Goal: Share content: Share content

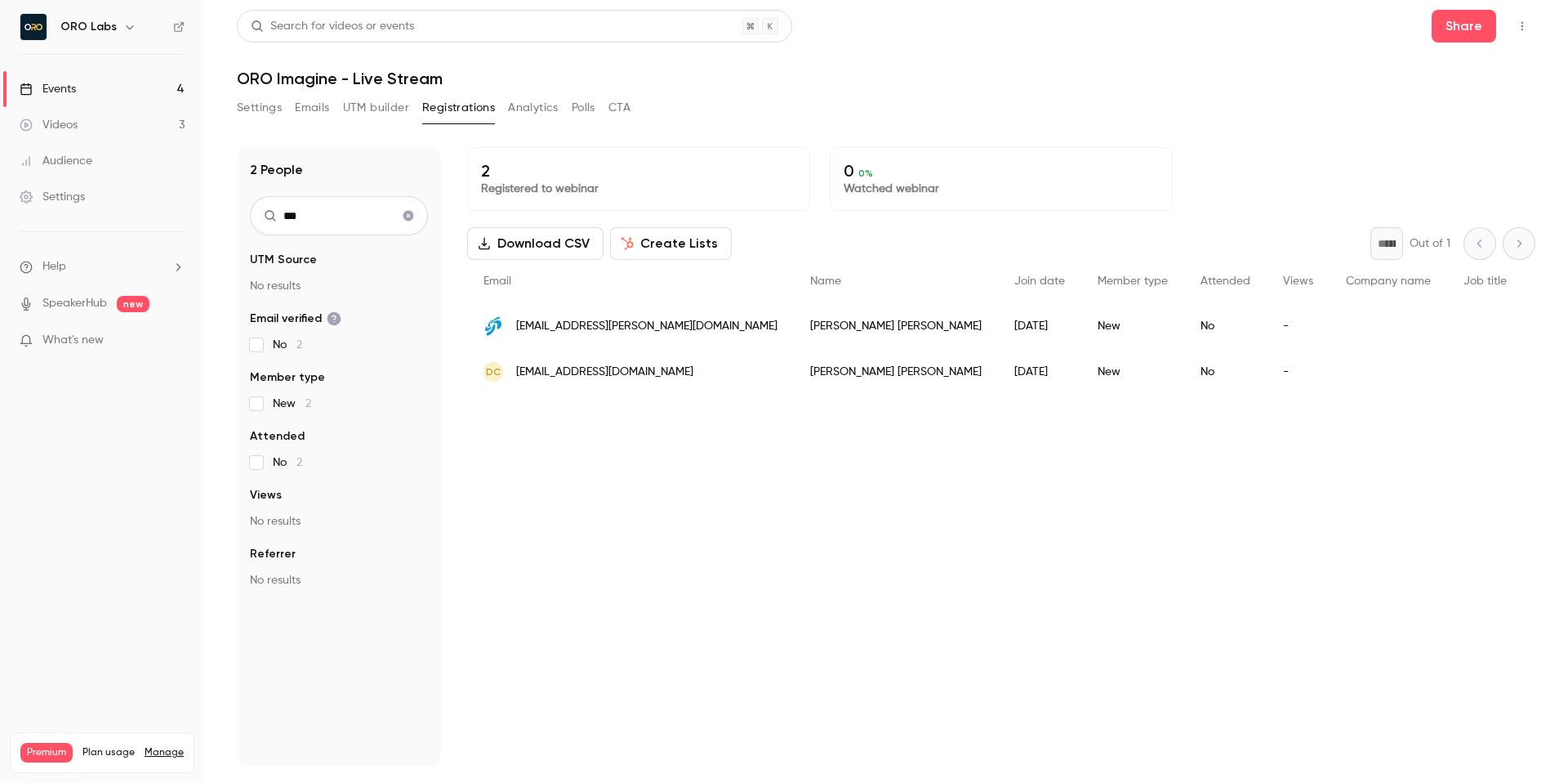
click at [952, 117] on div "Settings Emails UTM builder Registrations Analytics Polls CTA" at bounding box center [886, 111] width 1298 height 33
click at [106, 89] on link "Events 4" at bounding box center [102, 89] width 204 height 36
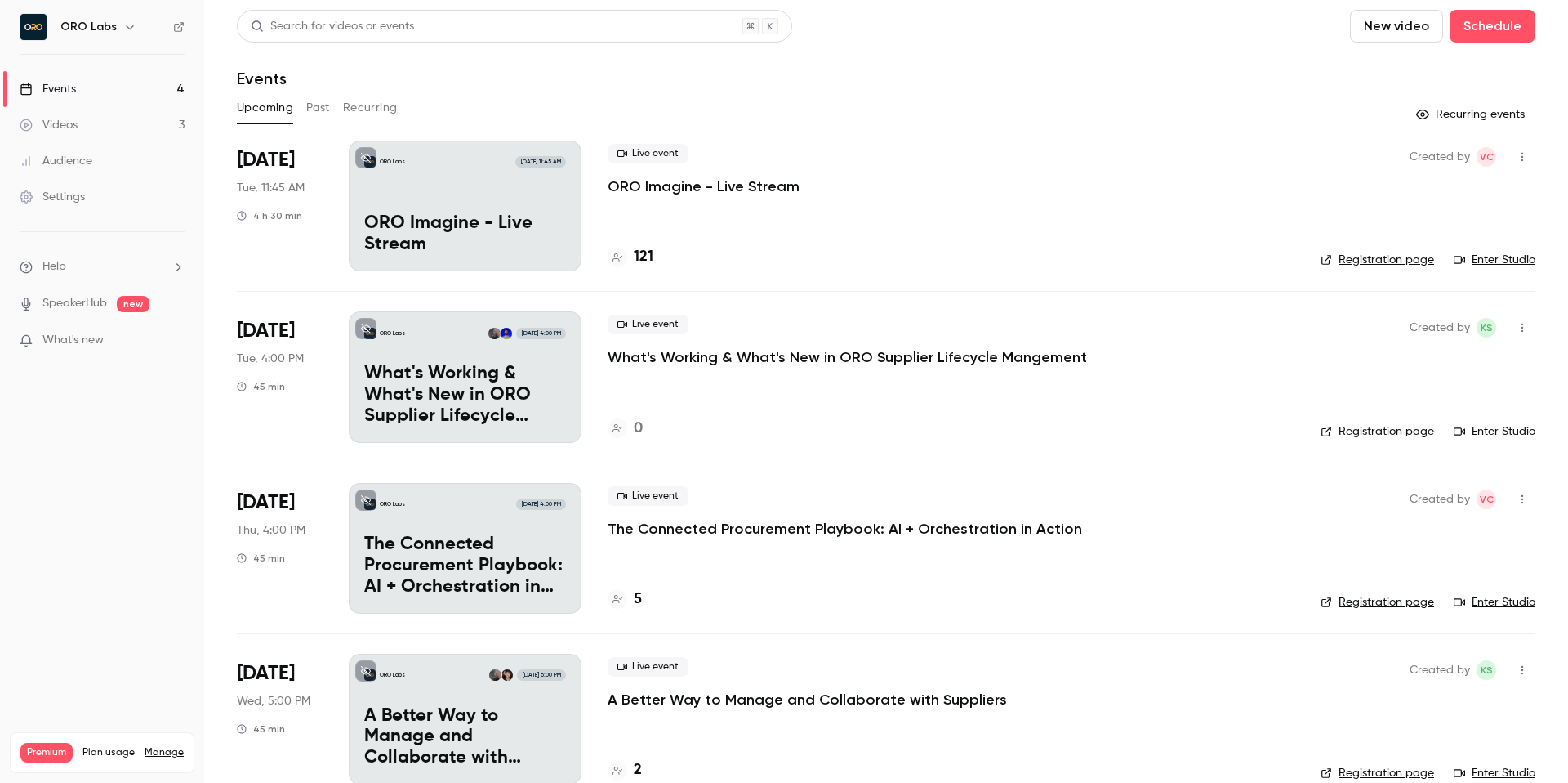
click at [772, 180] on p "ORO Imagine - Live Stream" at bounding box center [703, 187] width 192 height 20
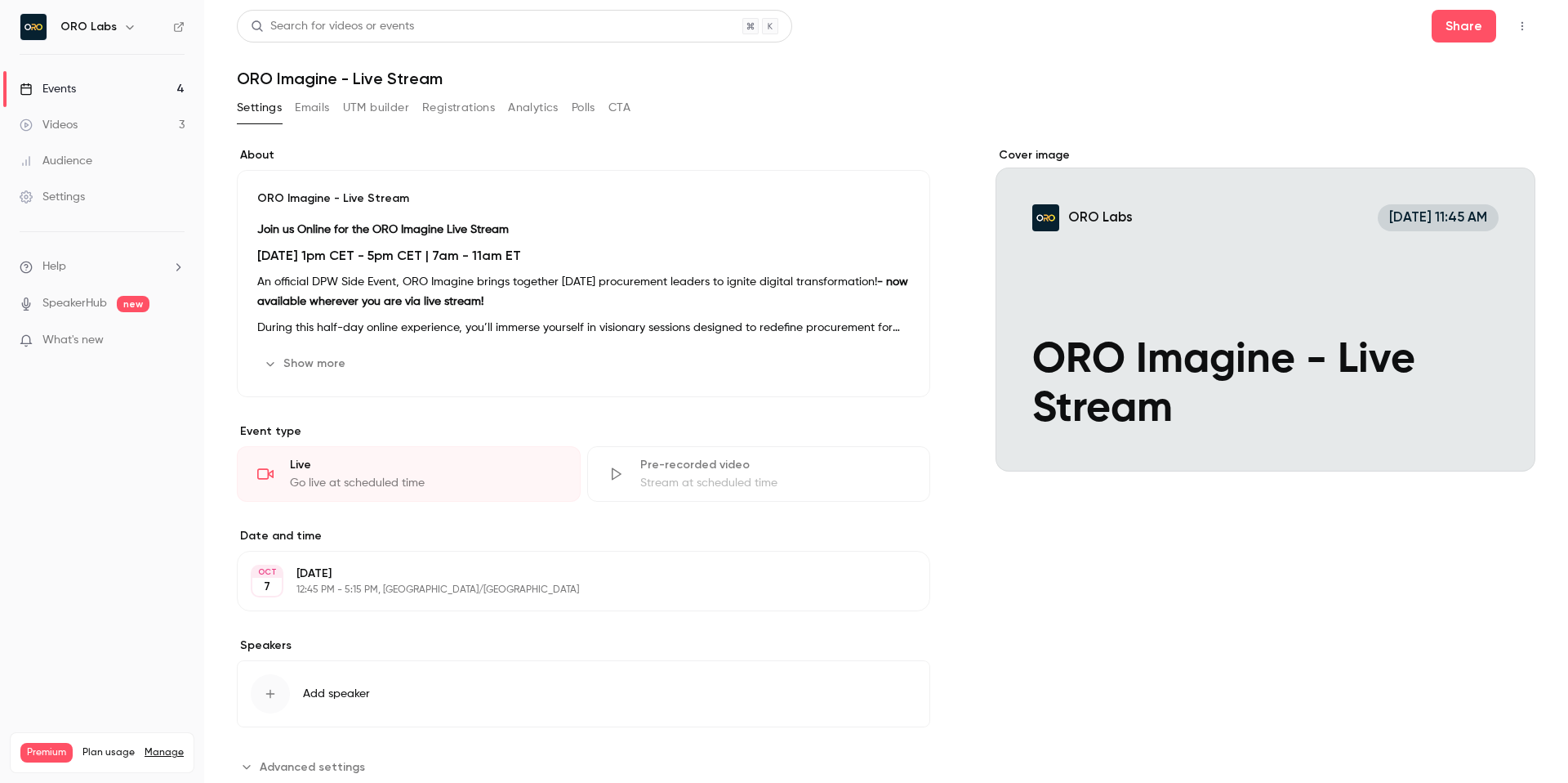
click at [1517, 34] on button "button" at bounding box center [1522, 26] width 26 height 26
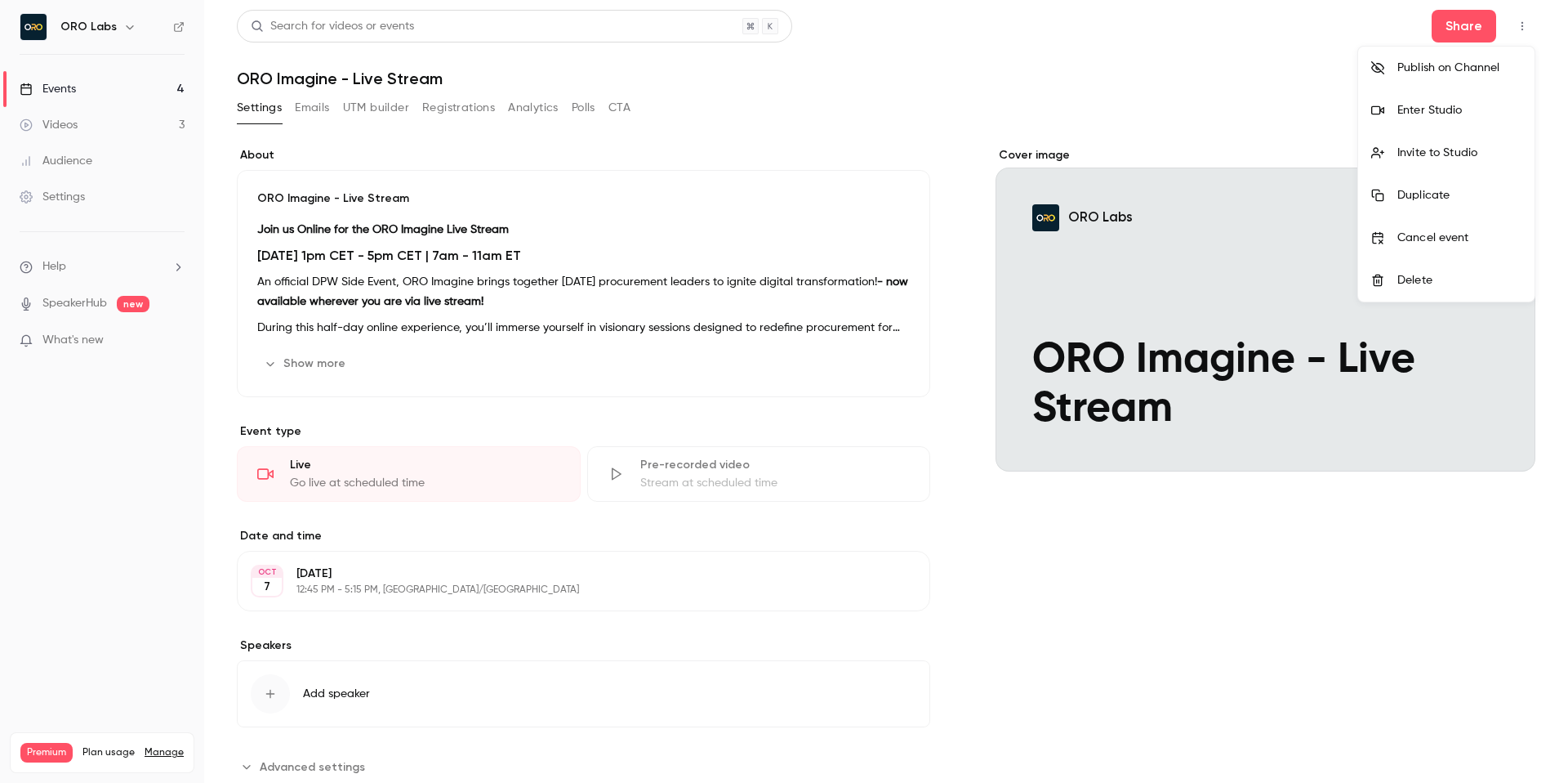
click at [1447, 105] on div "Enter Studio" at bounding box center [1459, 110] width 124 height 16
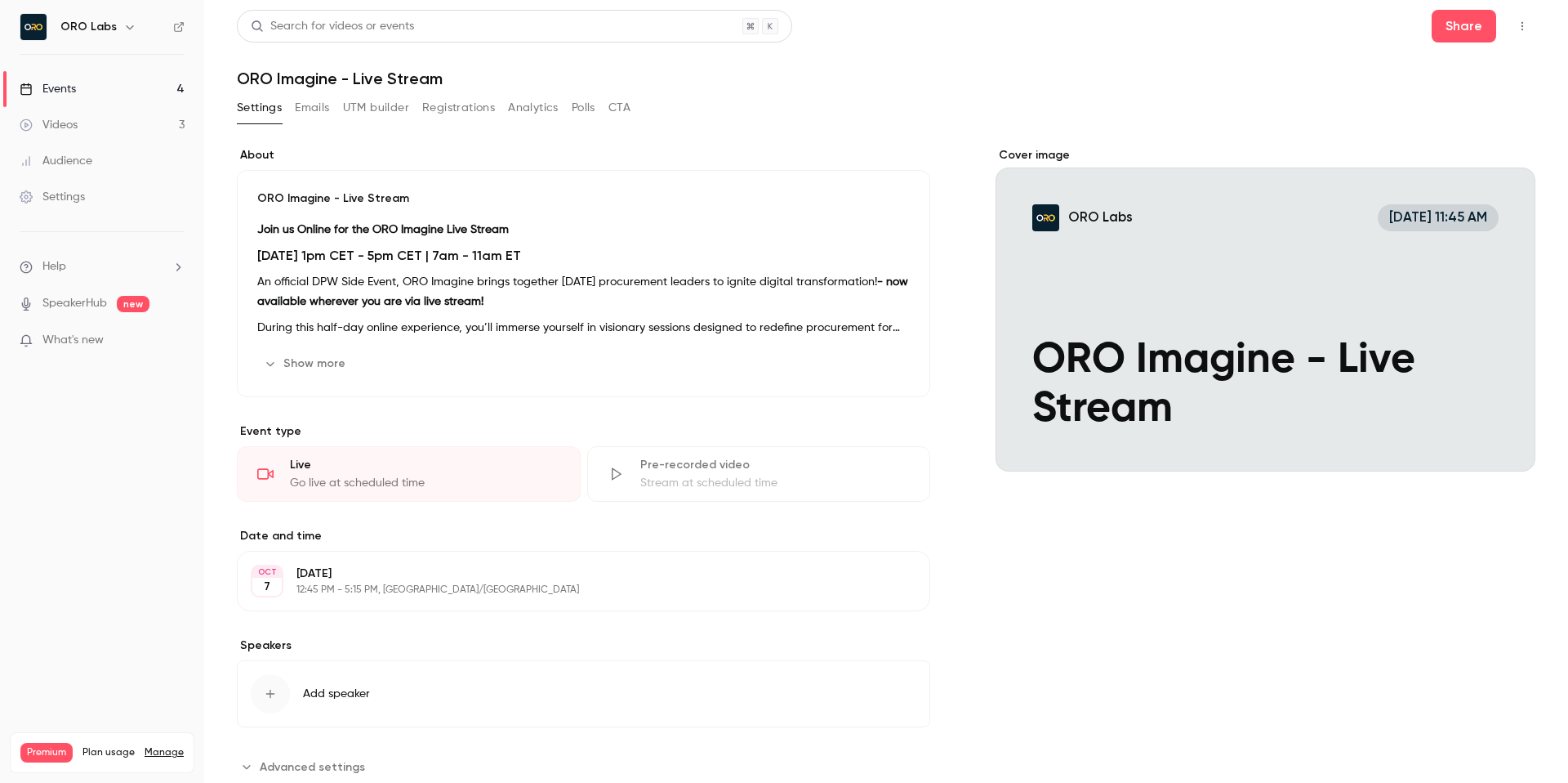
click at [1103, 80] on h1 "ORO Imagine - Live Stream" at bounding box center [886, 79] width 1298 height 20
click at [1527, 31] on icon "button" at bounding box center [1522, 25] width 13 height 11
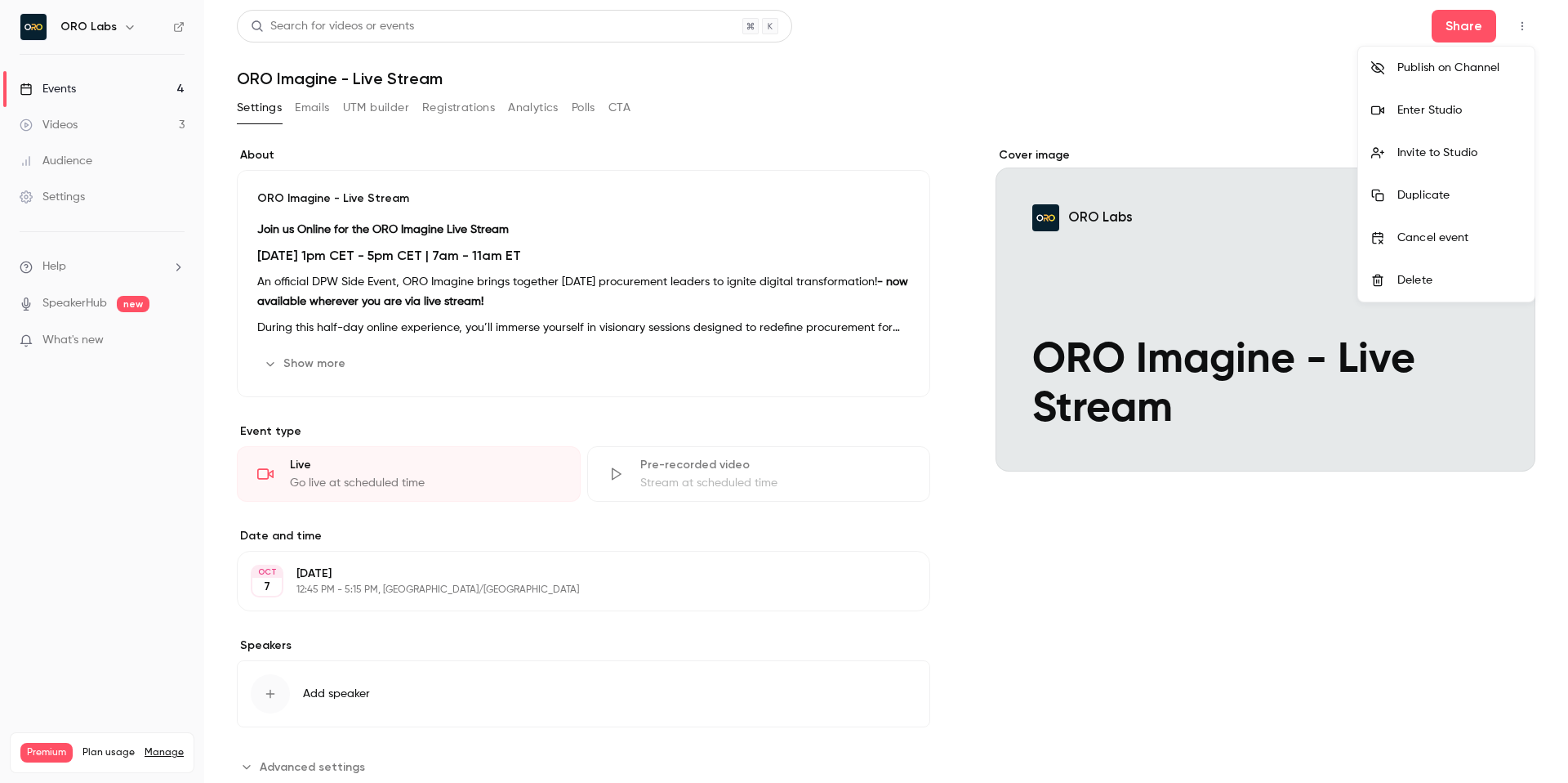
click at [1137, 93] on div at bounding box center [784, 392] width 1568 height 783
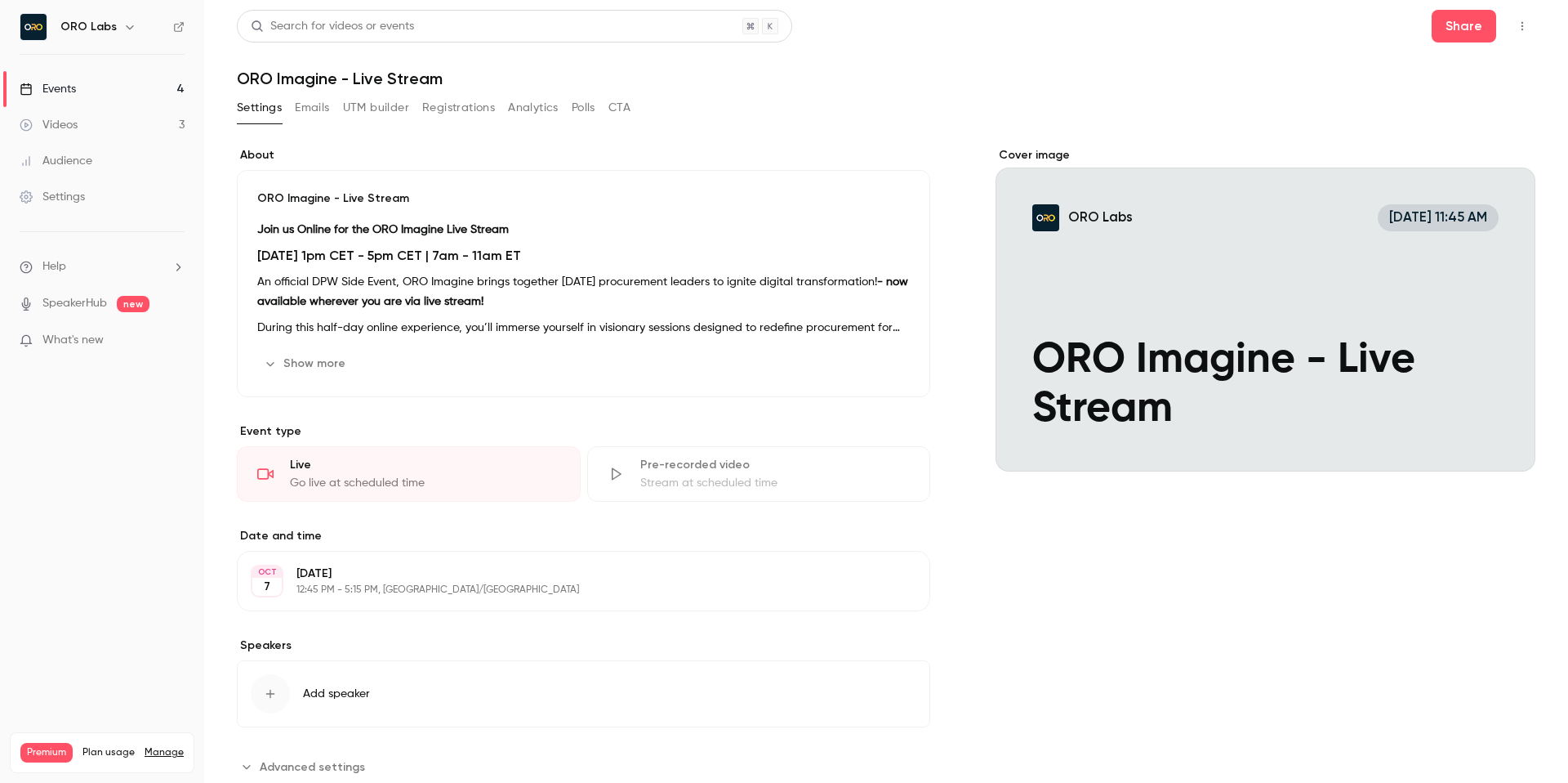
click at [465, 109] on button "Registrations" at bounding box center [458, 108] width 73 height 26
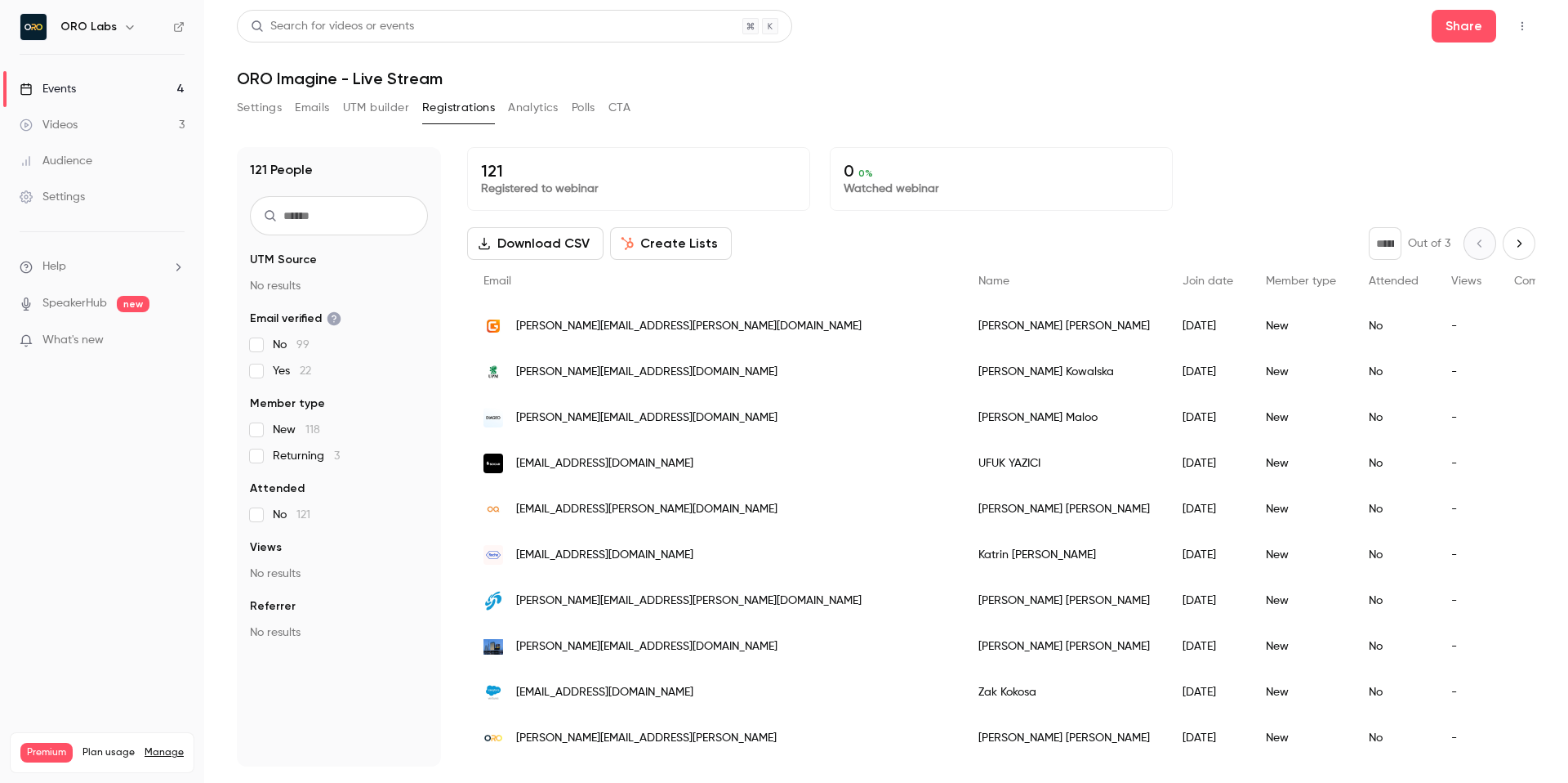
click at [276, 103] on button "Settings" at bounding box center [259, 108] width 45 height 26
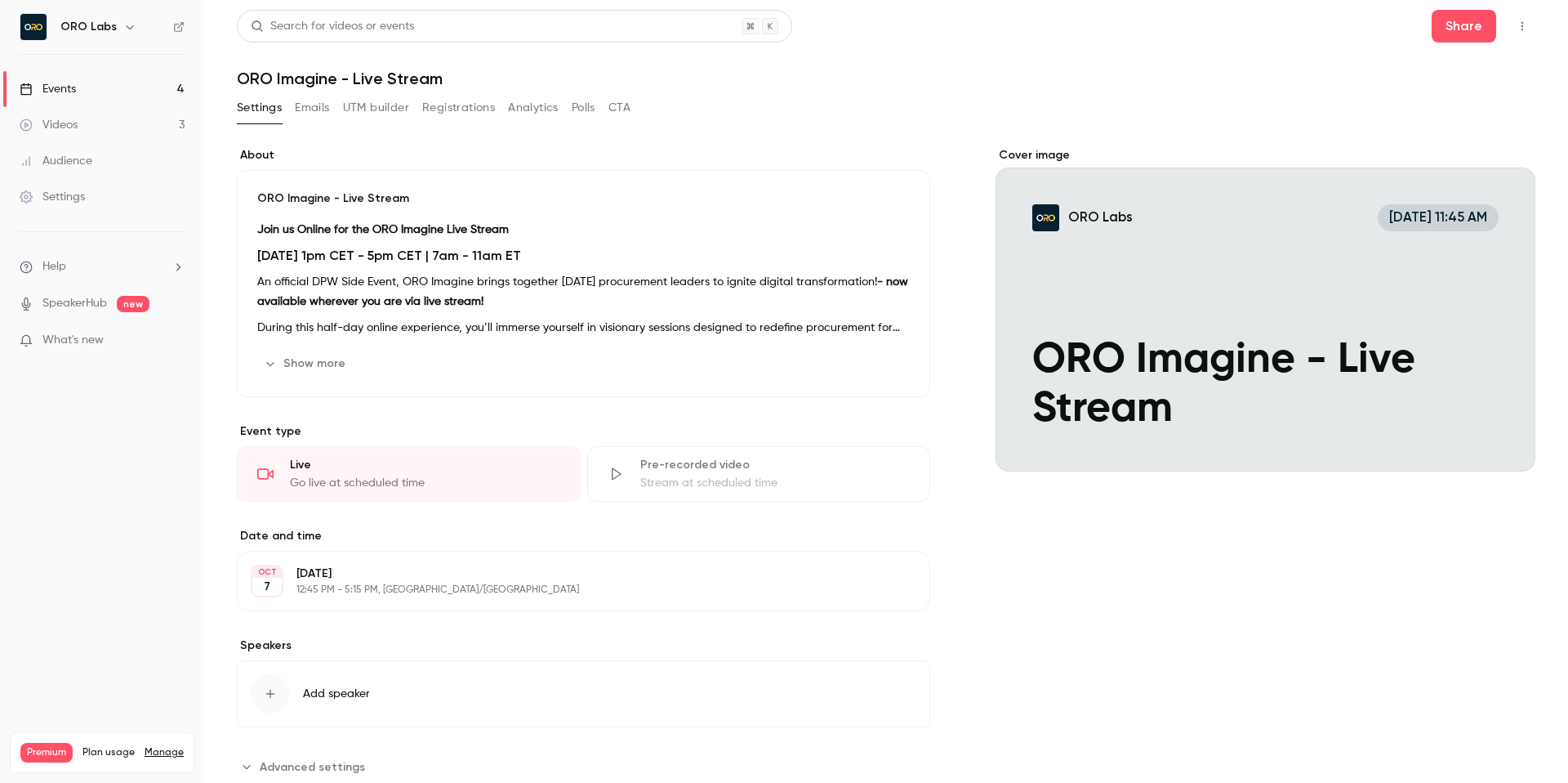
click at [1429, 38] on div "Search for videos or events Share" at bounding box center [886, 26] width 1298 height 33
click at [1456, 29] on button "Share" at bounding box center [1464, 26] width 65 height 33
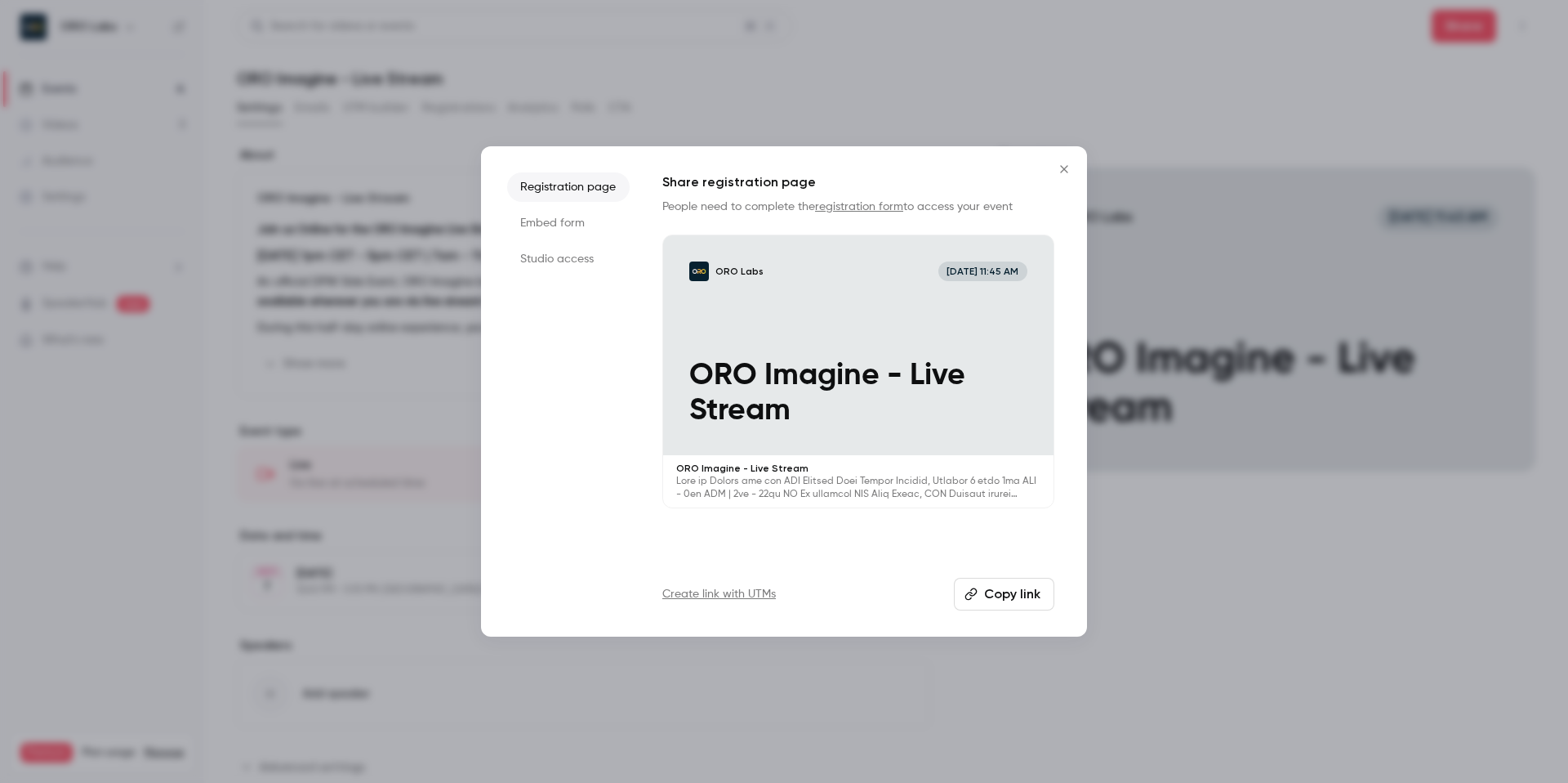
click at [1004, 603] on button "Copy link" at bounding box center [1004, 593] width 101 height 33
click at [1063, 170] on icon "Close" at bounding box center [1064, 168] width 7 height 7
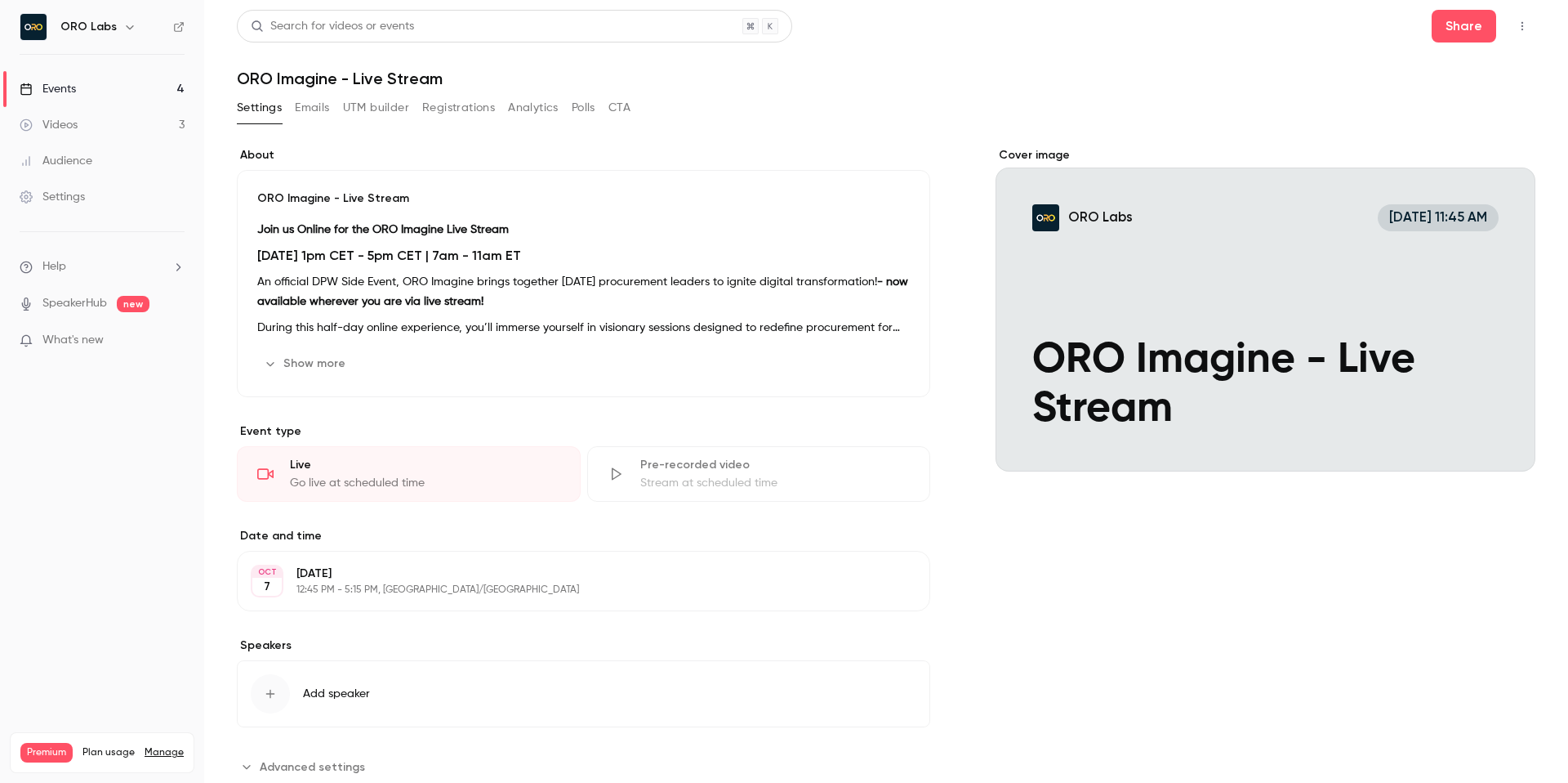
click at [867, 71] on h1 "ORO Imagine - Live Stream" at bounding box center [886, 79] width 1298 height 20
